Goal: Task Accomplishment & Management: Complete application form

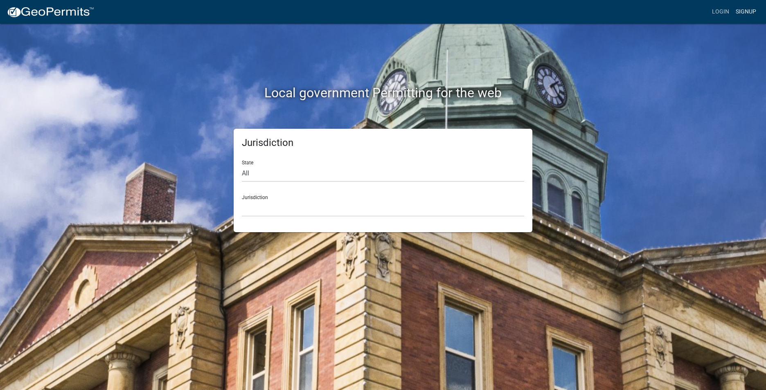
click at [742, 13] on link "Signup" at bounding box center [746, 12] width 27 height 16
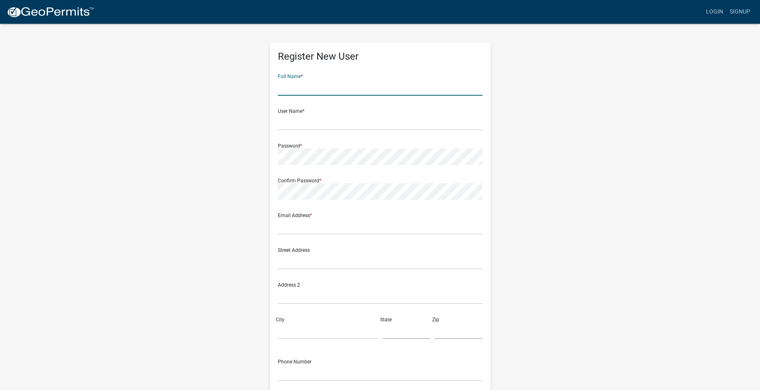
click at [444, 88] on input "text" at bounding box center [380, 87] width 205 height 17
click at [363, 84] on input "[PERSON_NAME] Fuuler" at bounding box center [380, 87] width 205 height 17
type input "[PERSON_NAME]"
type input "MFuller33"
type input "[PERSON_NAME][EMAIL_ADDRESS][DOMAIN_NAME]"
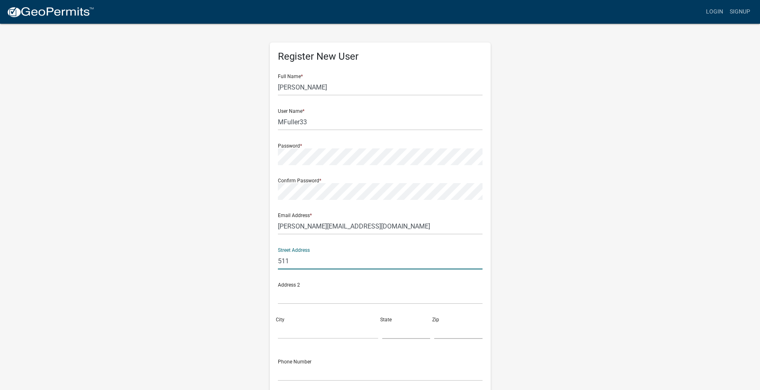
type input "[STREET_ADDRESS]"
type input "Eatonton"
type input "GA"
type input "31024"
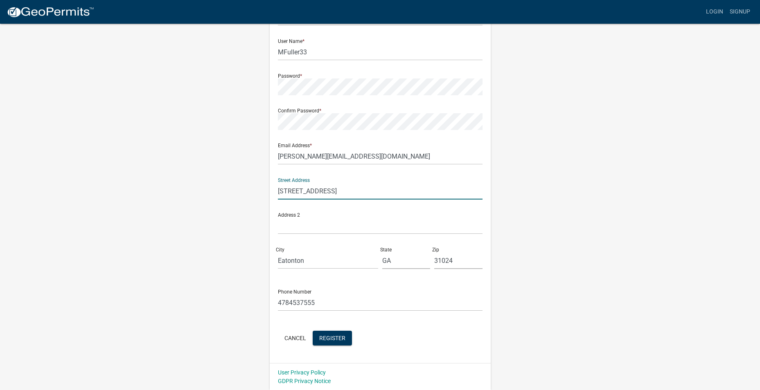
scroll to position [70, 0]
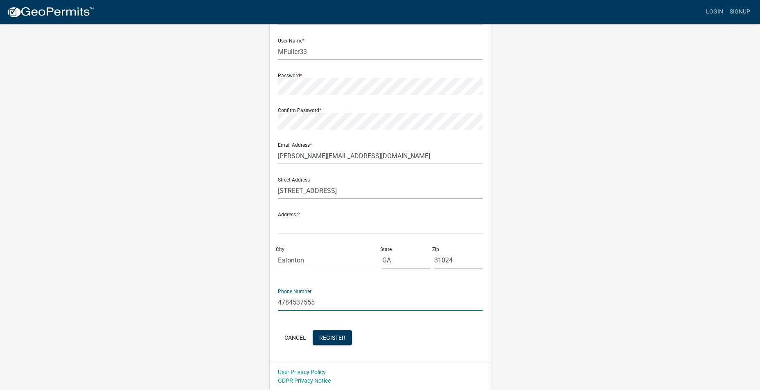
click at [372, 308] on input "4784537555" at bounding box center [380, 302] width 205 height 17
type input "4"
type input "[PHONE_NUMBER]"
click at [336, 340] on span "Register" at bounding box center [332, 337] width 26 height 7
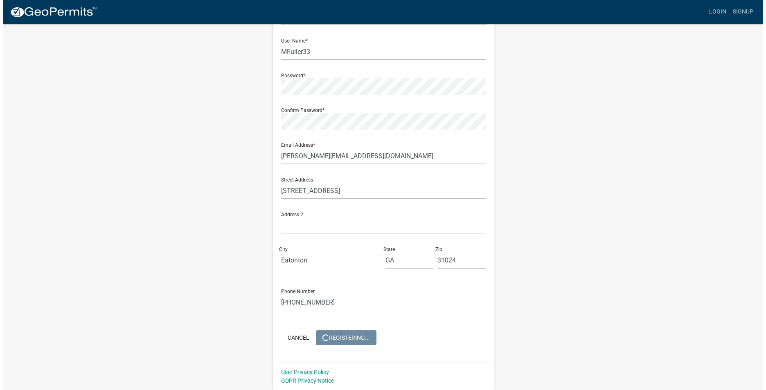
scroll to position [0, 0]
